Goal: Transaction & Acquisition: Book appointment/travel/reservation

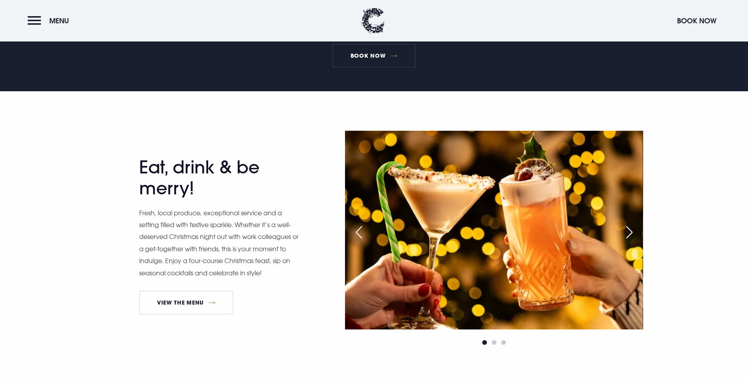
scroll to position [434, 0]
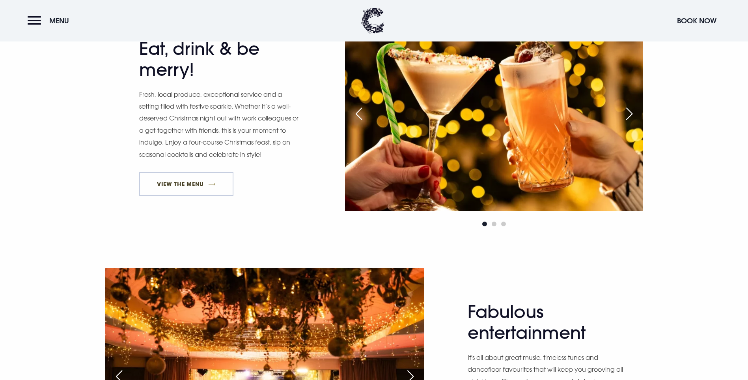
click at [180, 196] on link "View The Menu" at bounding box center [186, 184] width 95 height 24
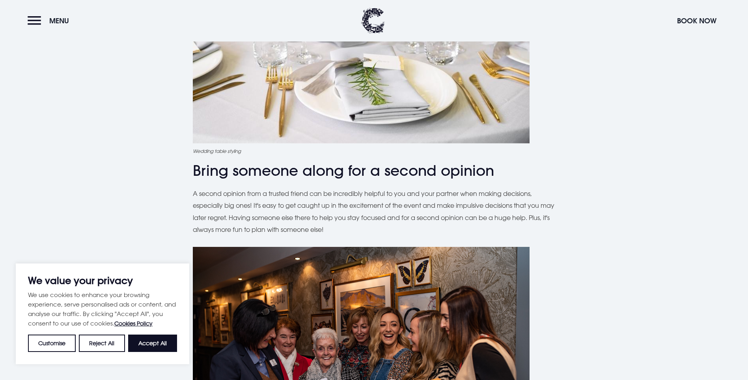
scroll to position [986, 0]
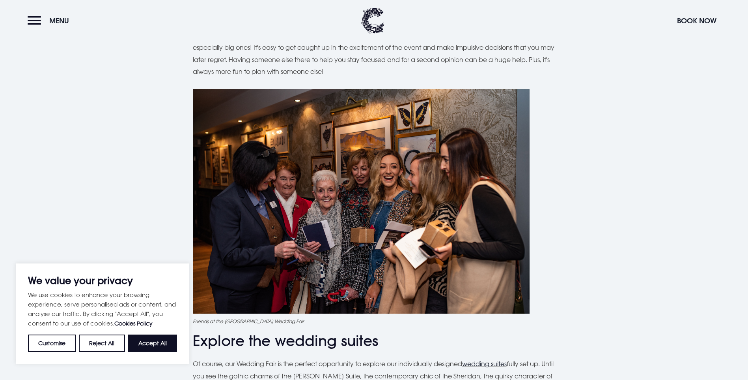
drag, startPoint x: 144, startPoint y: 342, endPoint x: 152, endPoint y: 337, distance: 9.6
click at [144, 342] on button "Accept All" at bounding box center [152, 342] width 49 height 17
checkbox input "true"
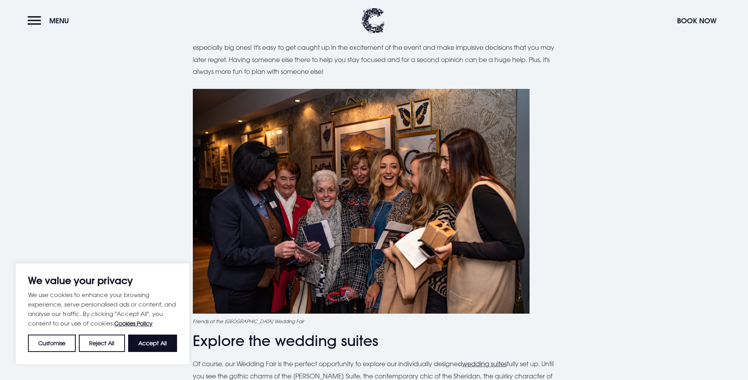
checkbox input "true"
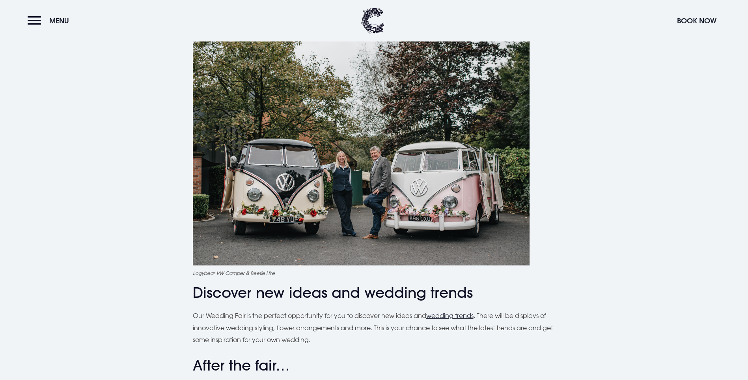
scroll to position [2920, 0]
